Goal: Task Accomplishment & Management: Complete application form

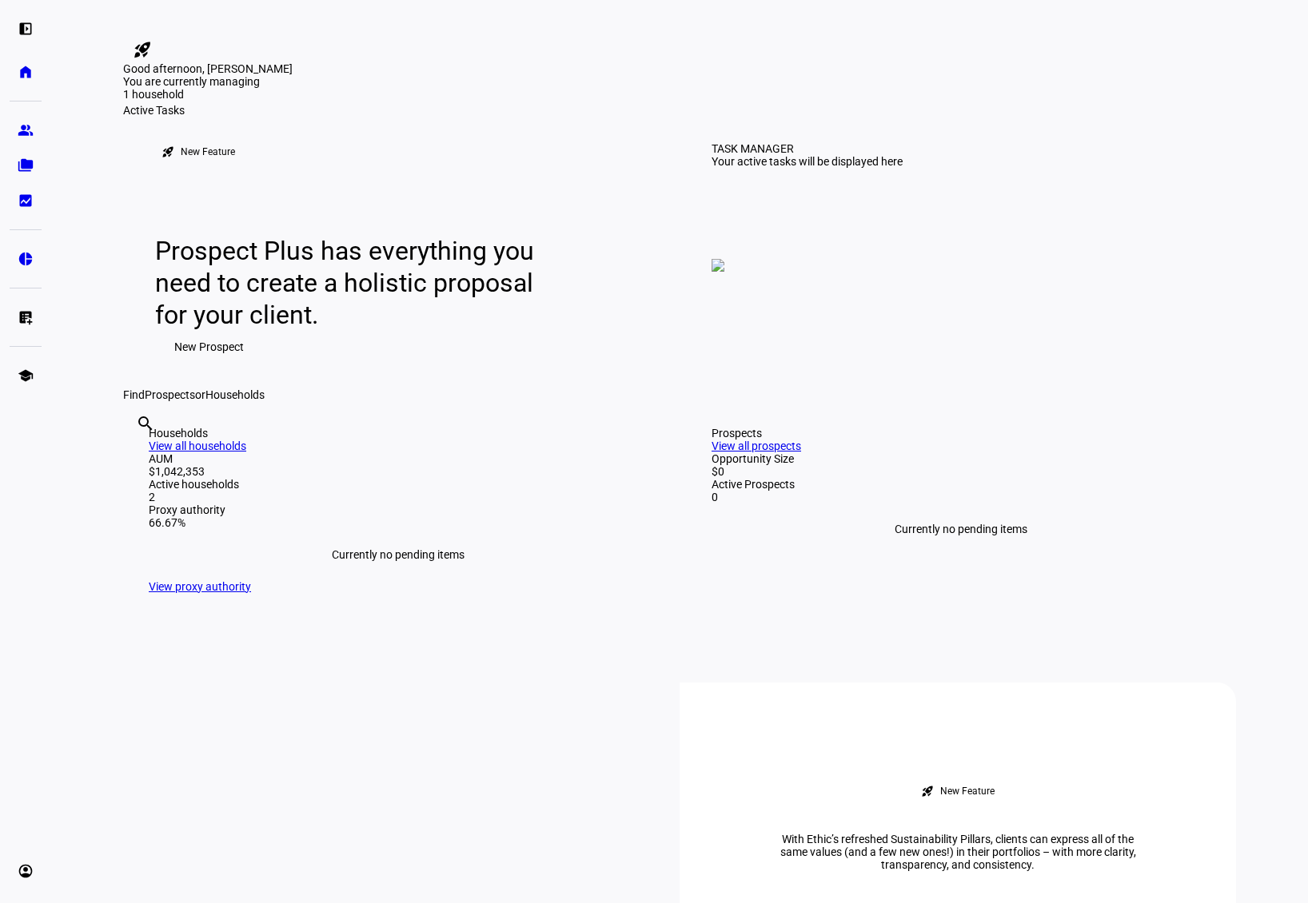
click at [139, 455] on input "text" at bounding box center [137, 445] width 3 height 19
type input "mal"
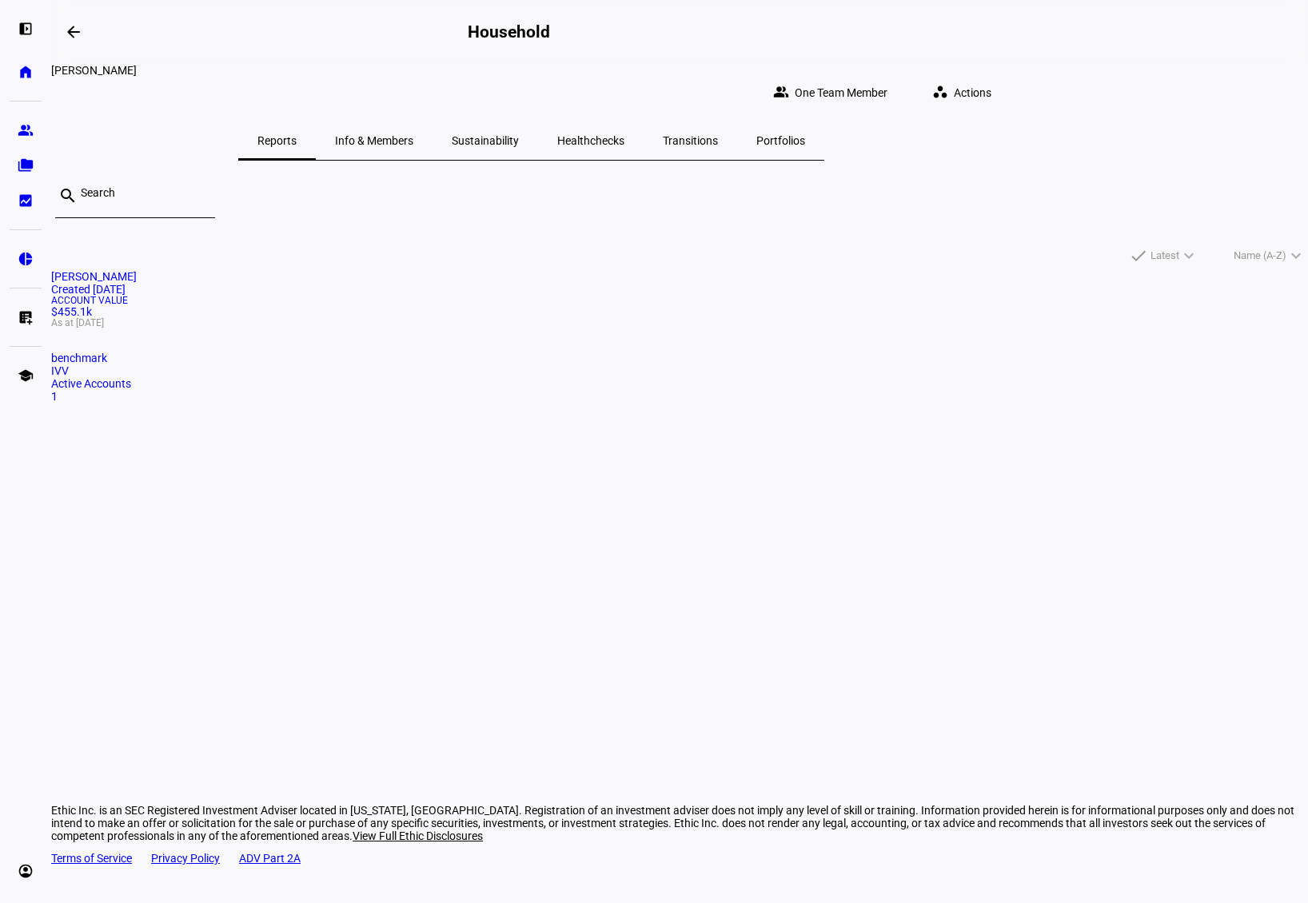
click at [392, 328] on div "Account Value $455.1k As at [DATE]" at bounding box center [679, 312] width 1257 height 32
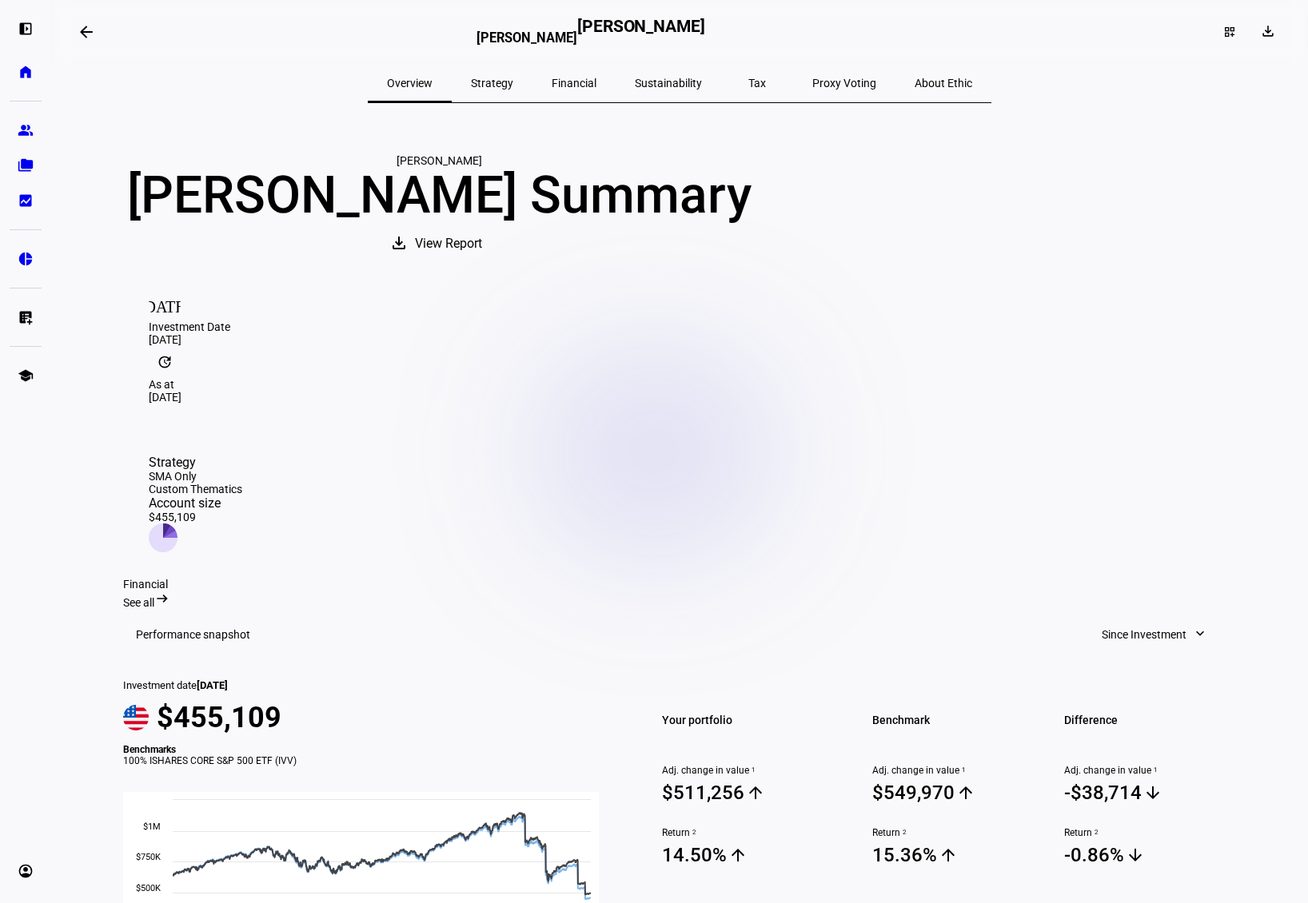
click at [577, 81] on span "Financial" at bounding box center [574, 83] width 45 height 11
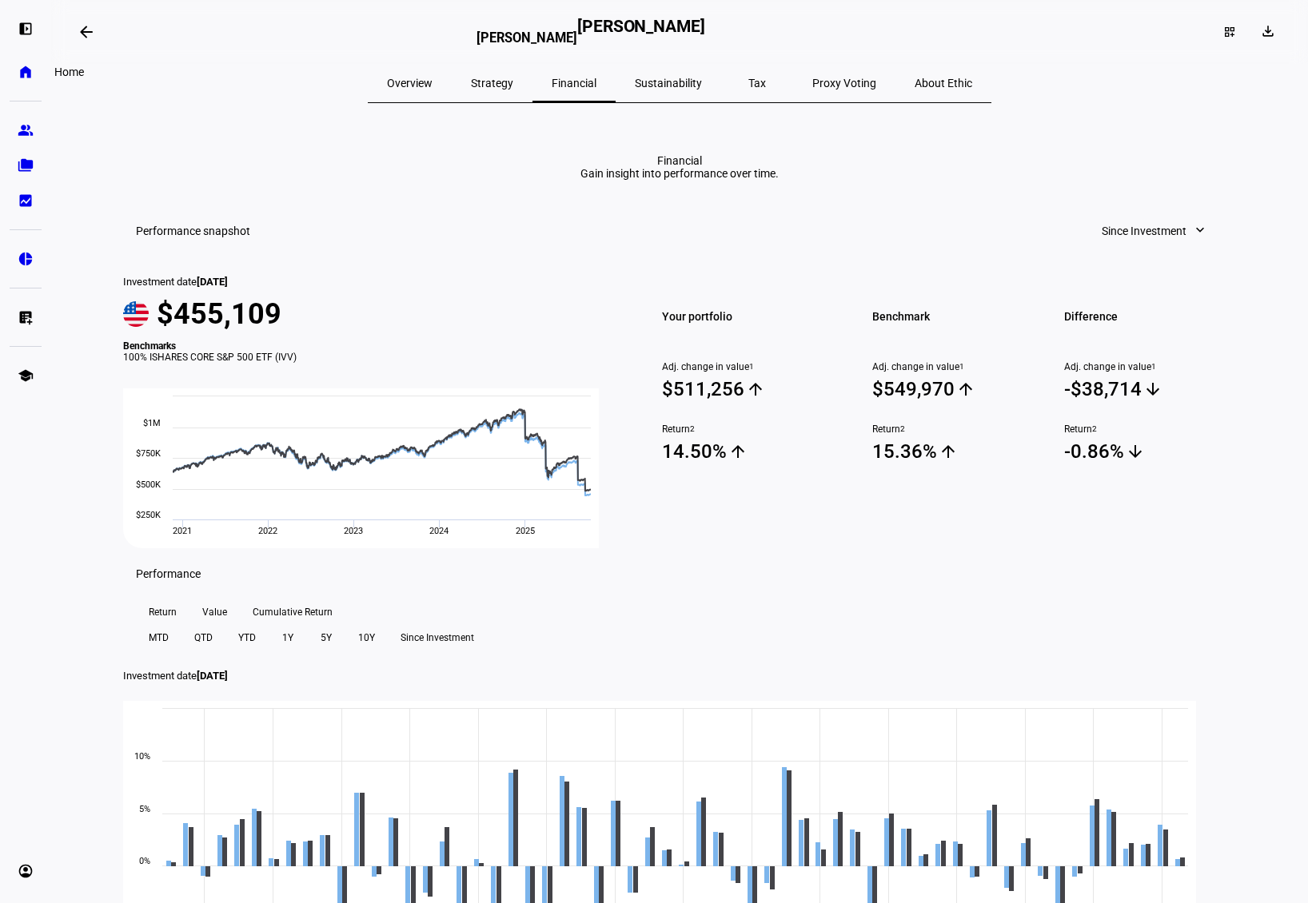
click at [25, 78] on eth-mat-symbol "home" at bounding box center [26, 72] width 16 height 16
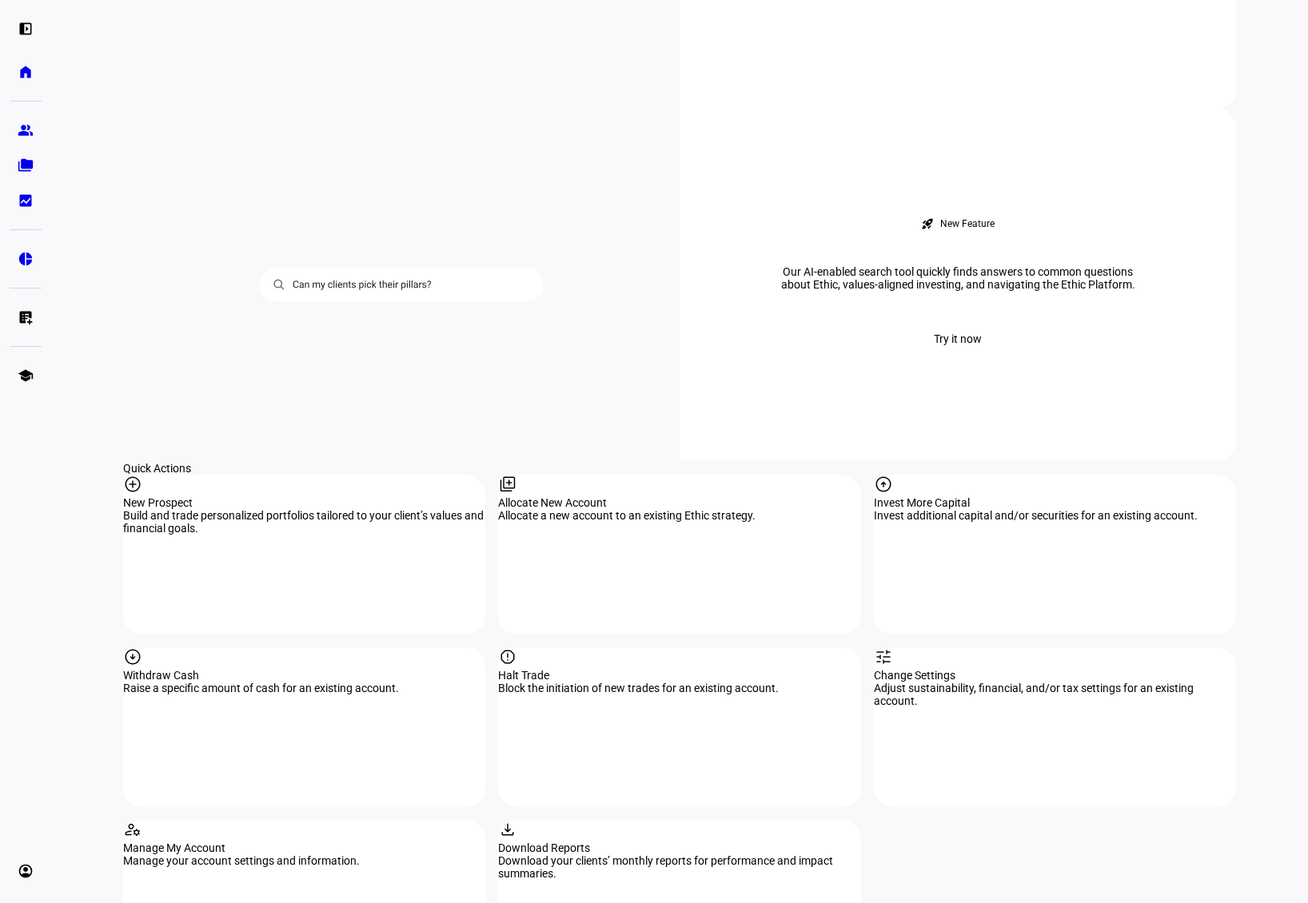
scroll to position [1279, 0]
click at [269, 646] on div "arrow_circle_down Withdraw Cash Raise a specific amount of cash for an existing…" at bounding box center [304, 726] width 362 height 160
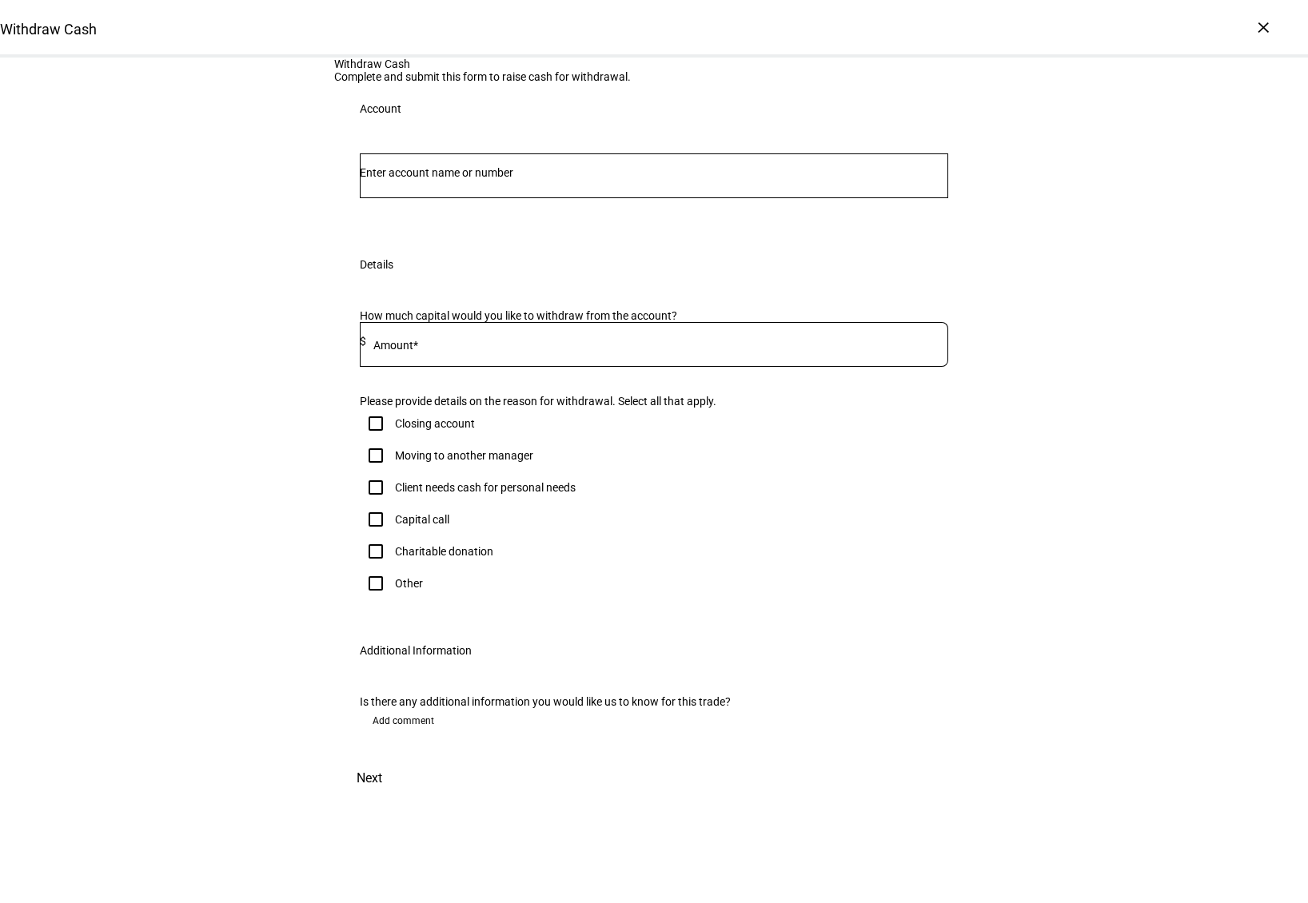
click at [806, 179] on input "Number" at bounding box center [654, 172] width 588 height 13
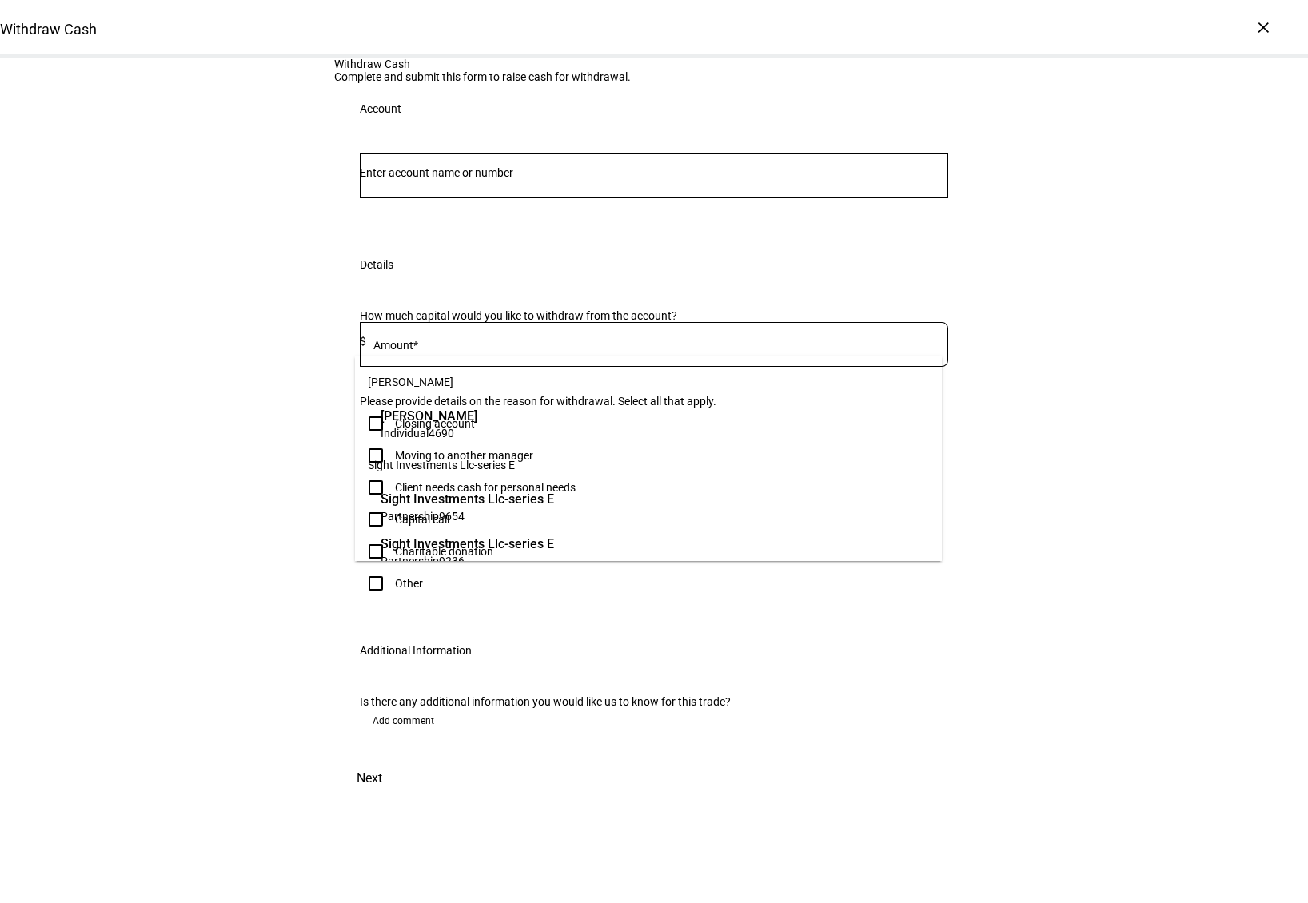
click at [434, 428] on span "4690" at bounding box center [441, 433] width 26 height 13
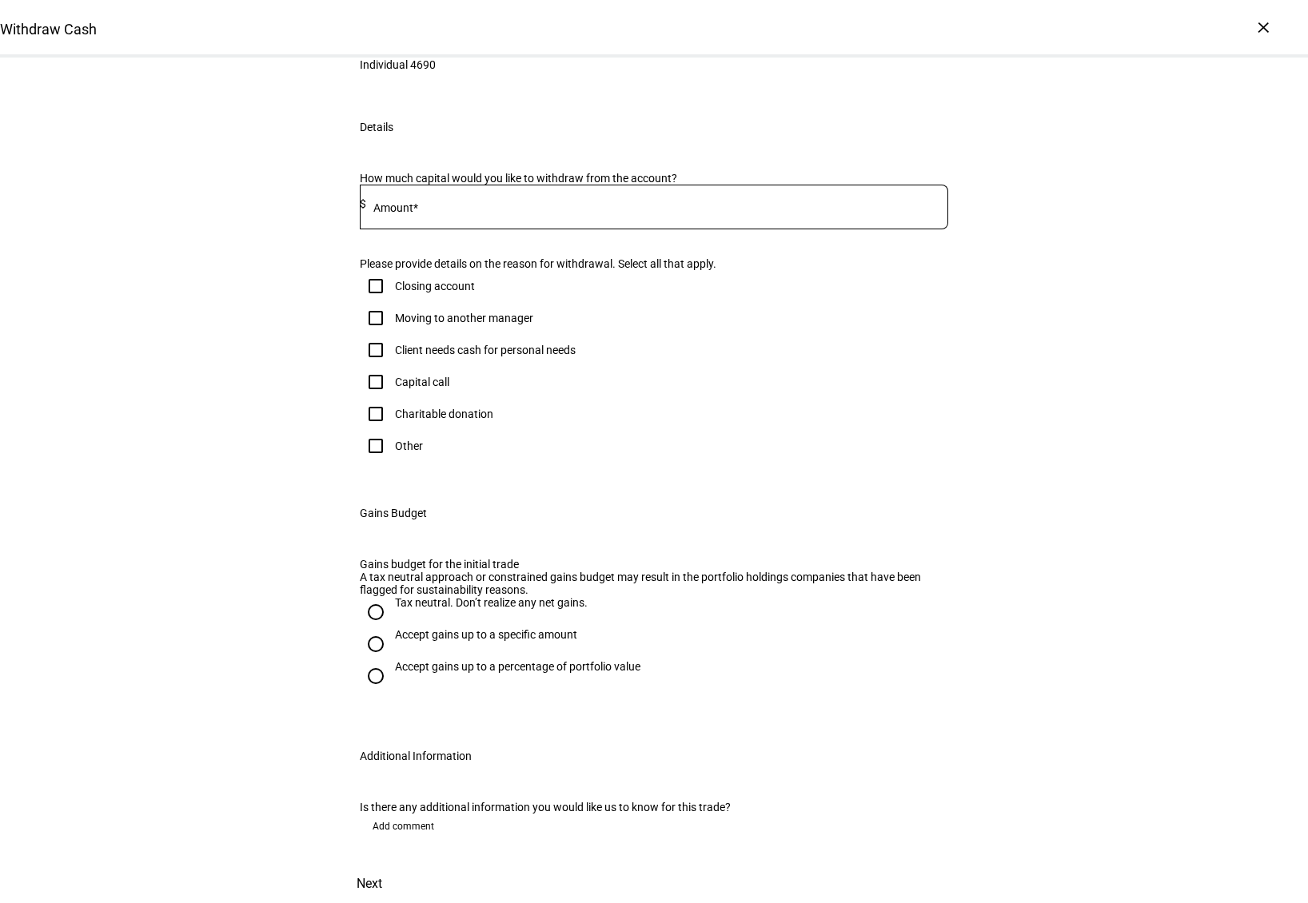
scroll to position [240, 0]
click at [679, 210] on input at bounding box center [657, 203] width 582 height 13
type input "100,000"
click at [366, 366] on input "Client needs cash for personal needs" at bounding box center [376, 350] width 32 height 32
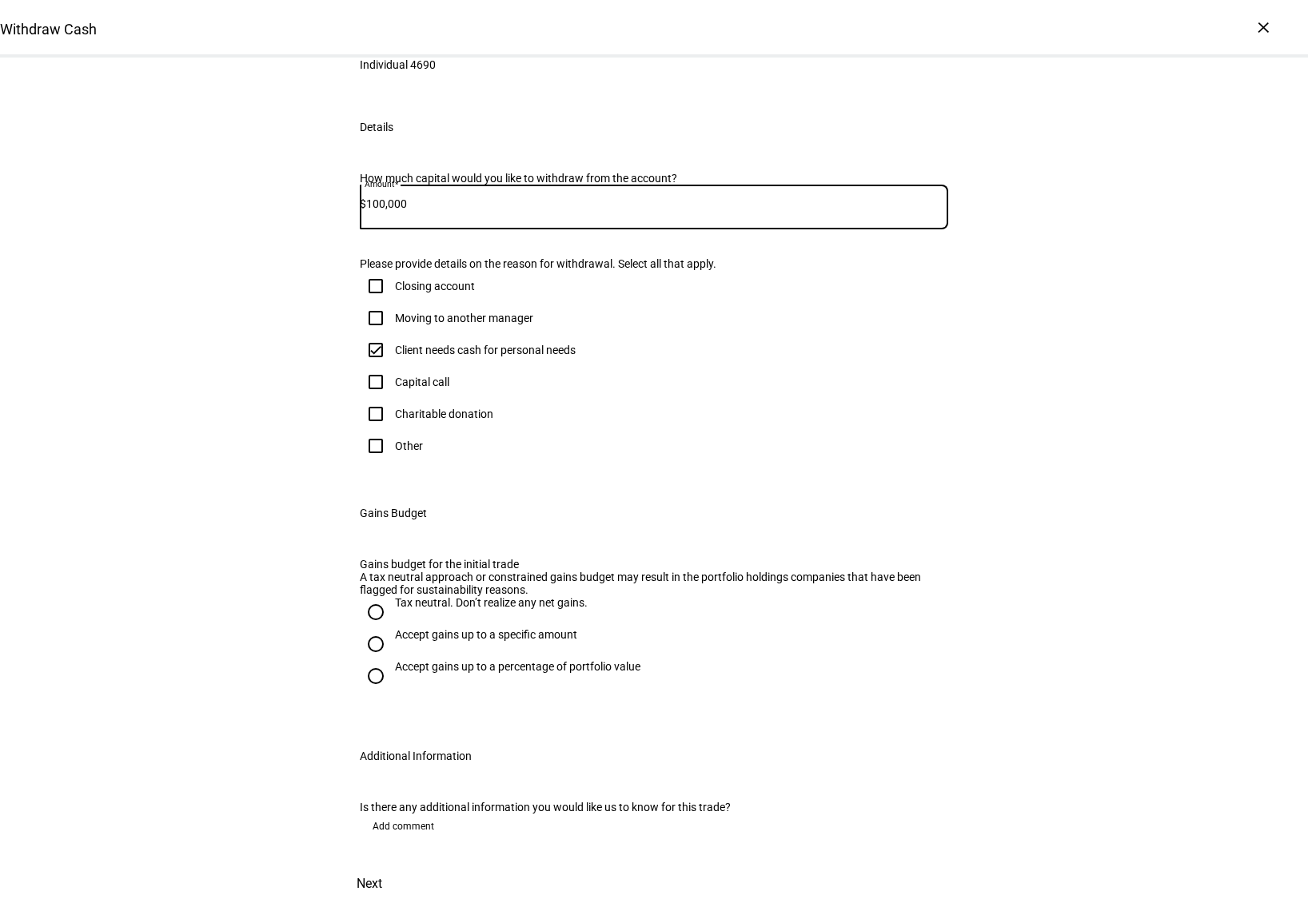
checkbox input "true"
click at [371, 660] on input "Accept gains up to a percentage of portfolio value" at bounding box center [376, 676] width 32 height 32
radio input "true"
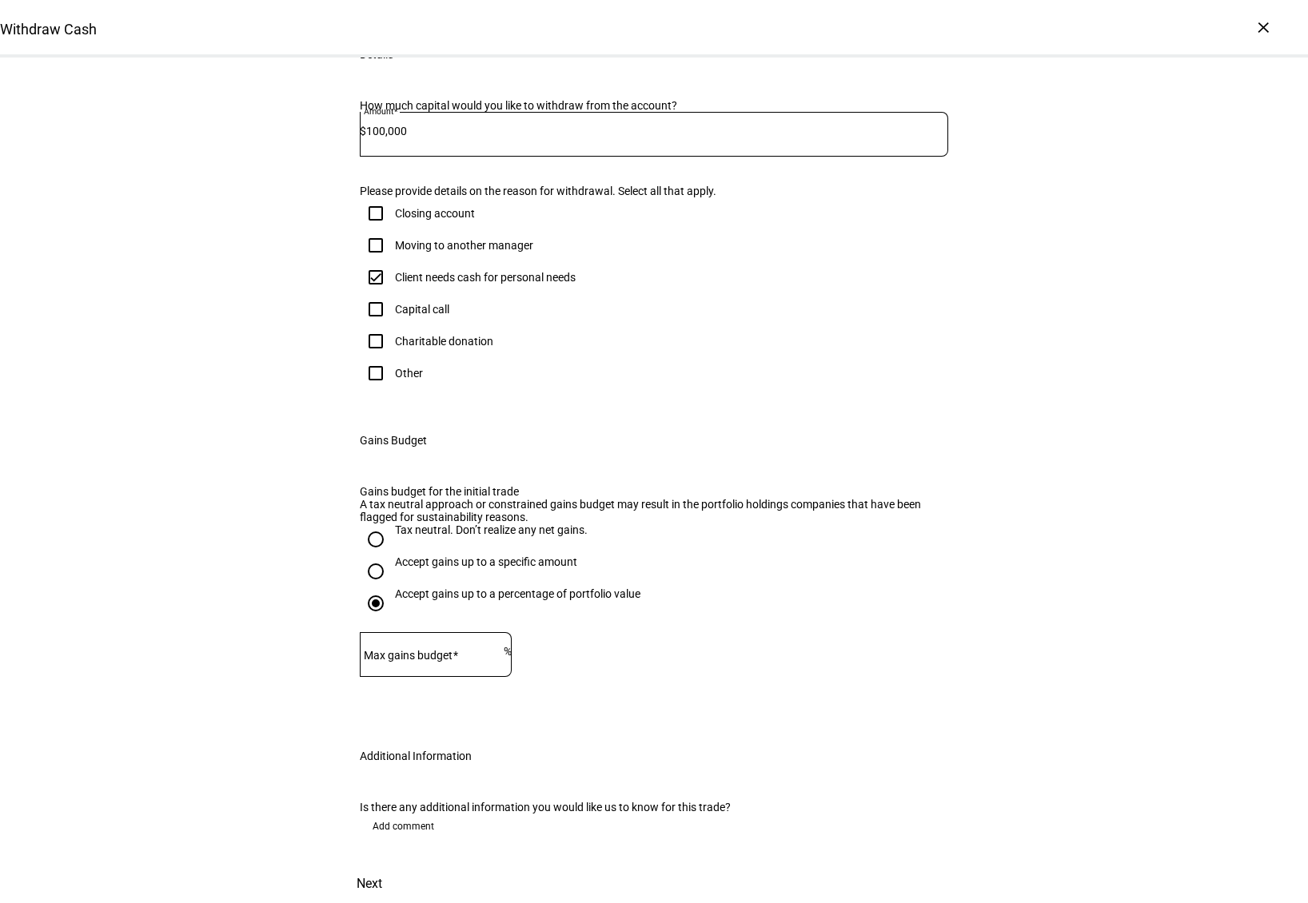
click at [402, 649] on mat-label "Max gains budget" at bounding box center [408, 655] width 89 height 13
click at [402, 645] on input "Max gains budget" at bounding box center [432, 651] width 144 height 13
type input "1"
click at [750, 632] on eth-form-field-wrapper "Max gains budget % This field is required" at bounding box center [654, 662] width 588 height 60
click at [373, 556] on input "Accept gains up to a specific amount" at bounding box center [376, 572] width 32 height 32
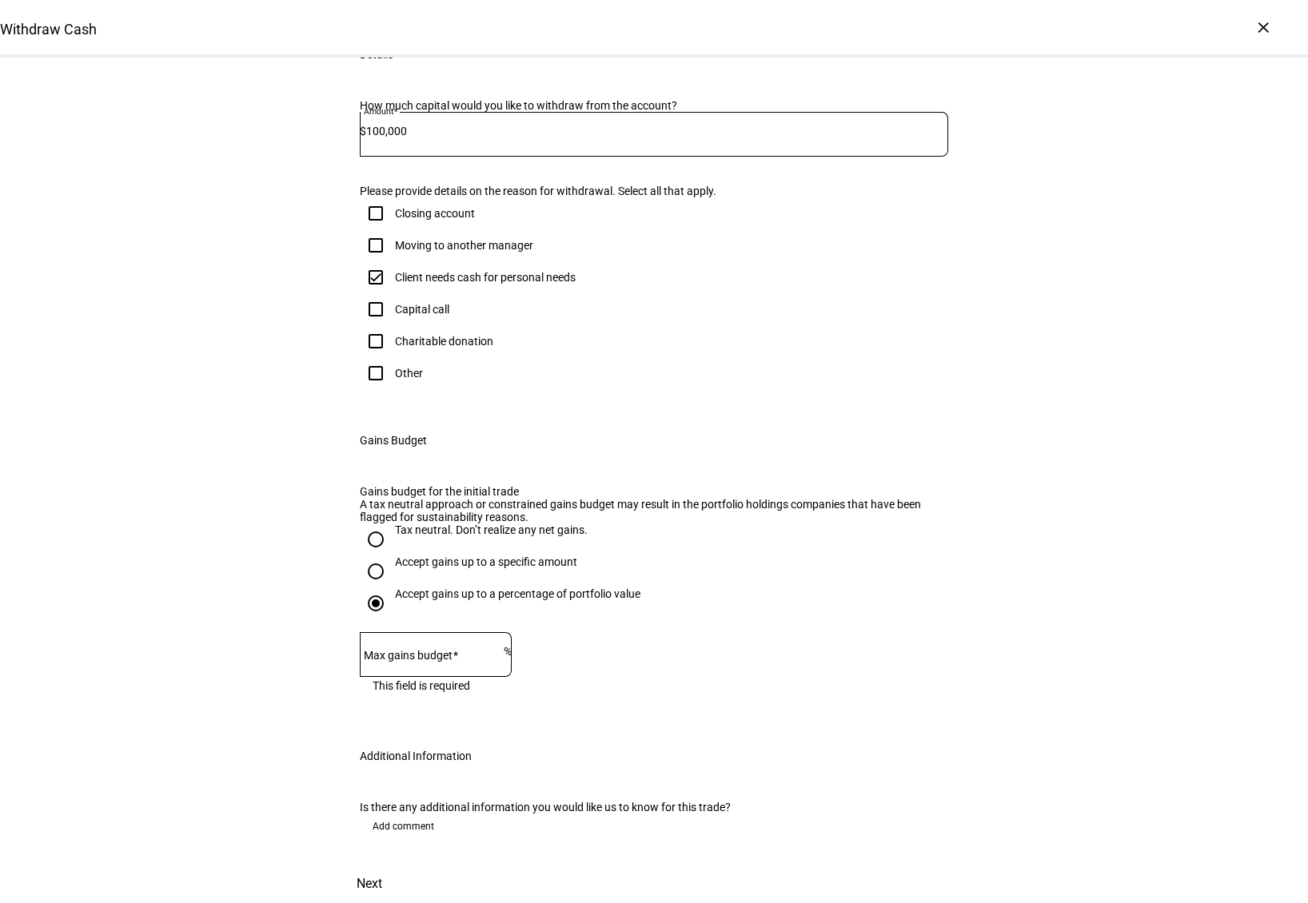
radio input "true"
click at [432, 649] on mat-label "Max gains budget*" at bounding box center [429, 655] width 94 height 13
type input "50,000"
click at [1012, 516] on div "Withdraw Cash Complete and submit this form to raise cash for withdrawal. Accou…" at bounding box center [654, 355] width 1308 height 1098
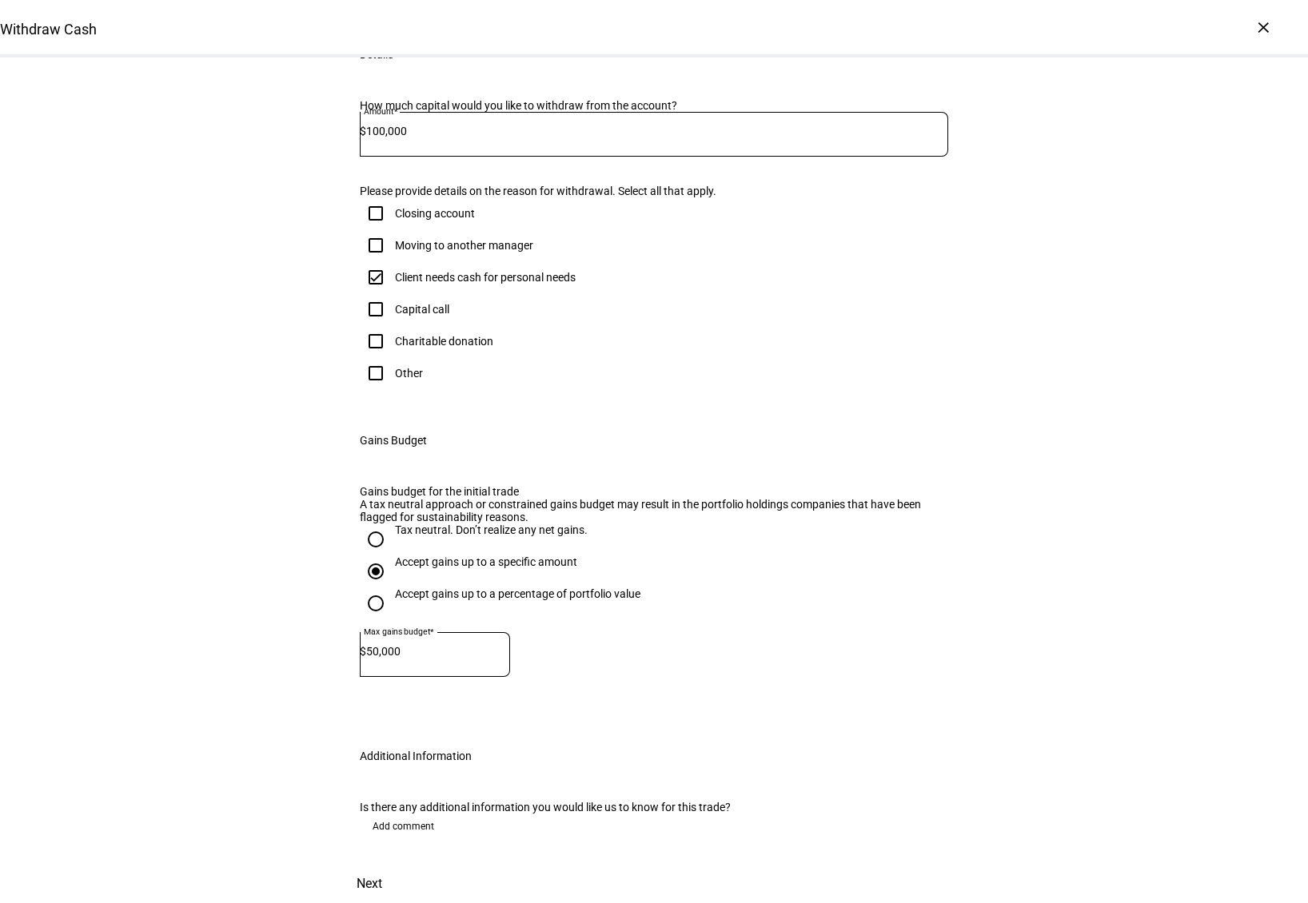
click at [407, 814] on span "Add comment" at bounding box center [404, 827] width 62 height 26
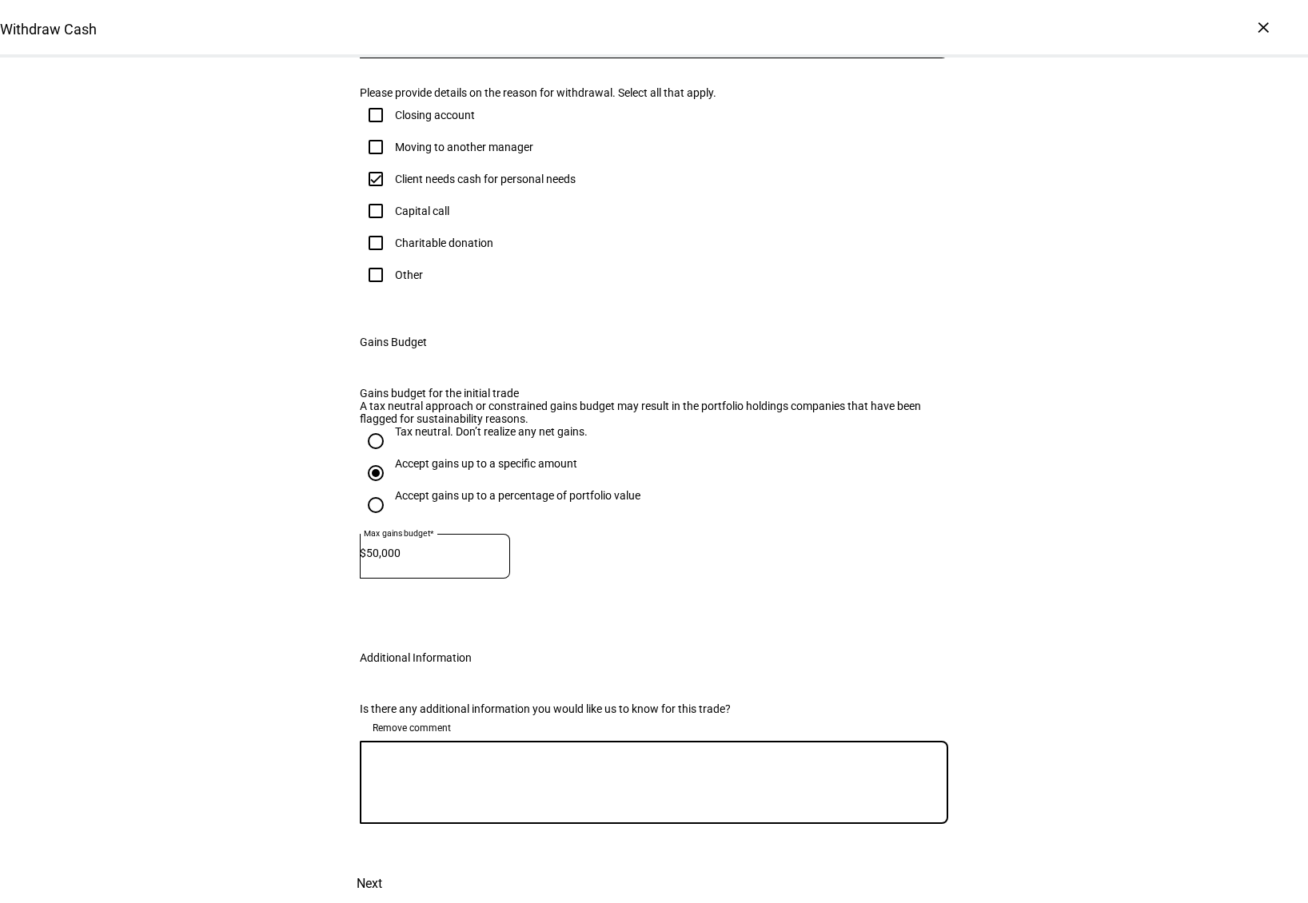
click at [432, 801] on textarea at bounding box center [654, 783] width 588 height 58
type textarea "Ethic team, please execute the transactions with the least tax friction. I'm no…"
click at [382, 865] on span "Next" at bounding box center [370, 884] width 26 height 38
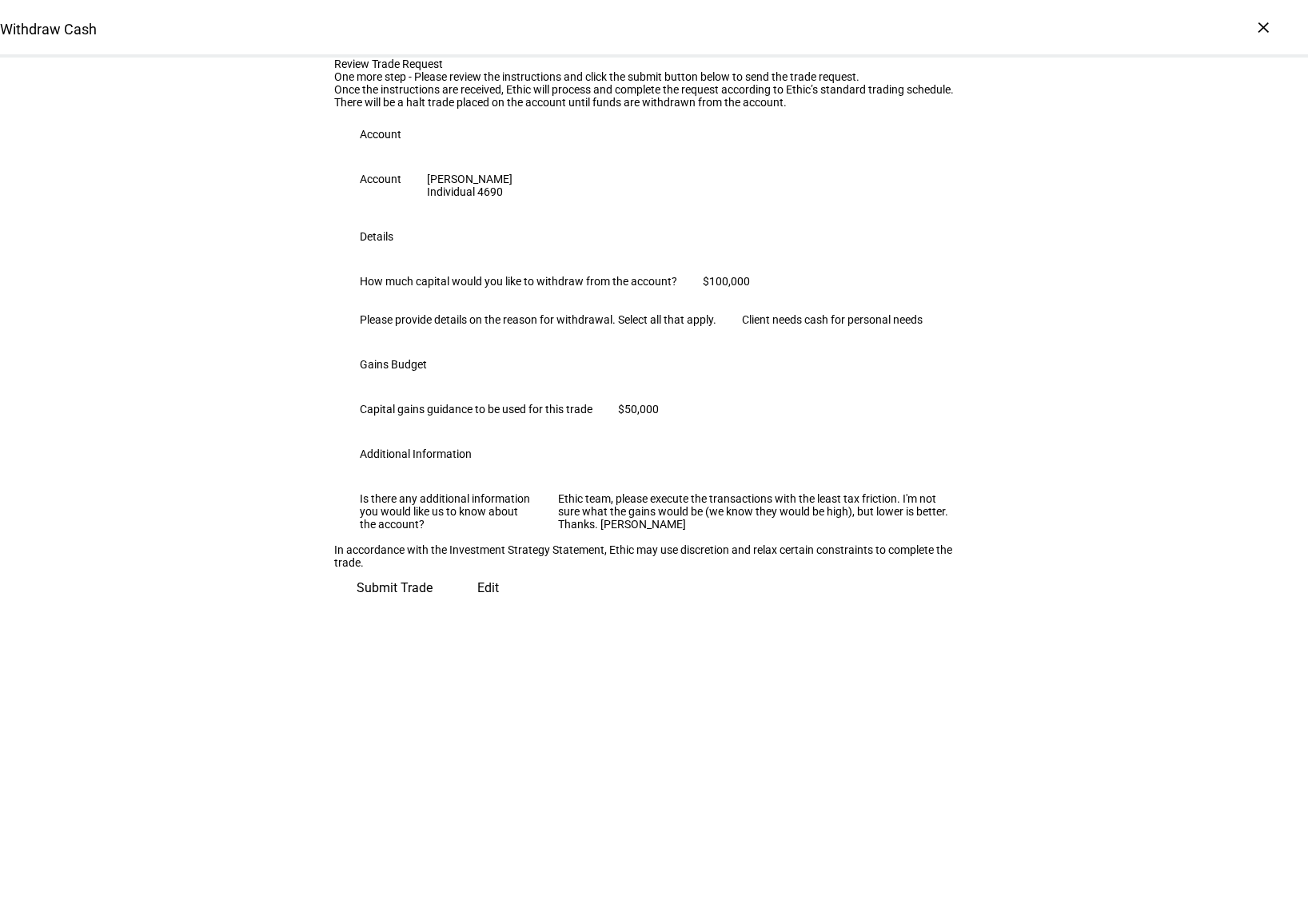
scroll to position [156, 0]
click at [432, 608] on span "Submit Trade" at bounding box center [395, 588] width 76 height 38
